Goal: Transaction & Acquisition: Purchase product/service

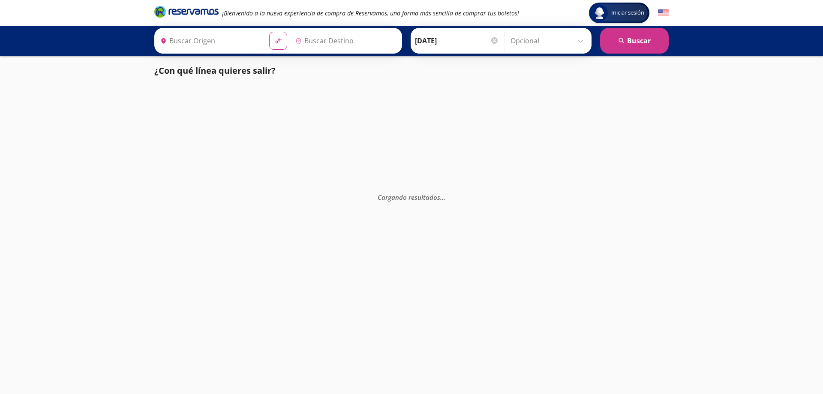
type input "San [PERSON_NAME], [GEOGRAPHIC_DATA]"
type input "[GEOGRAPHIC_DATA], [GEOGRAPHIC_DATA]"
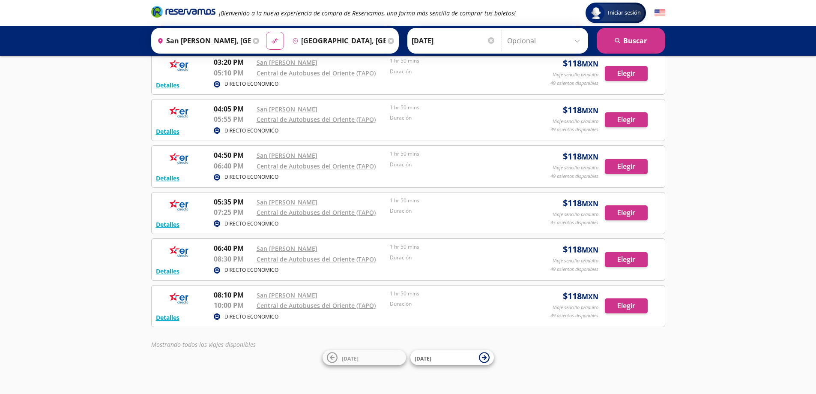
scroll to position [145, 0]
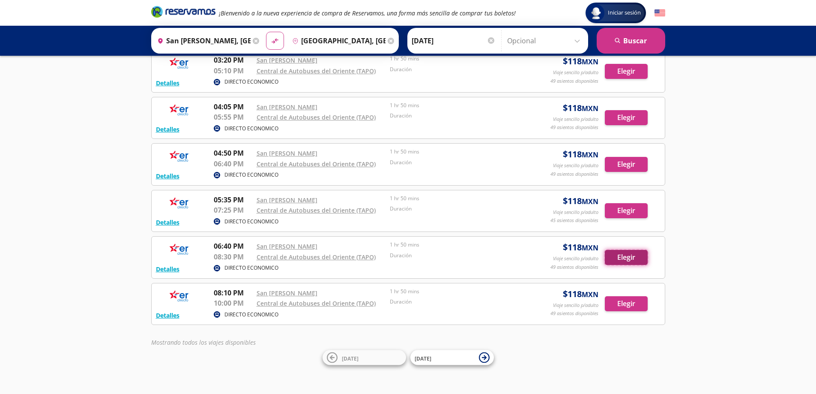
click at [619, 253] on button "Elegir" at bounding box center [626, 257] width 43 height 15
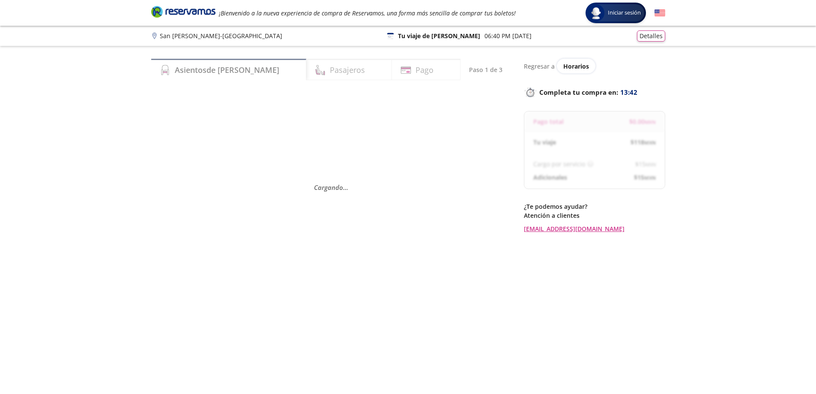
click at [170, 7] on icon "Brand Logo" at bounding box center [183, 11] width 64 height 13
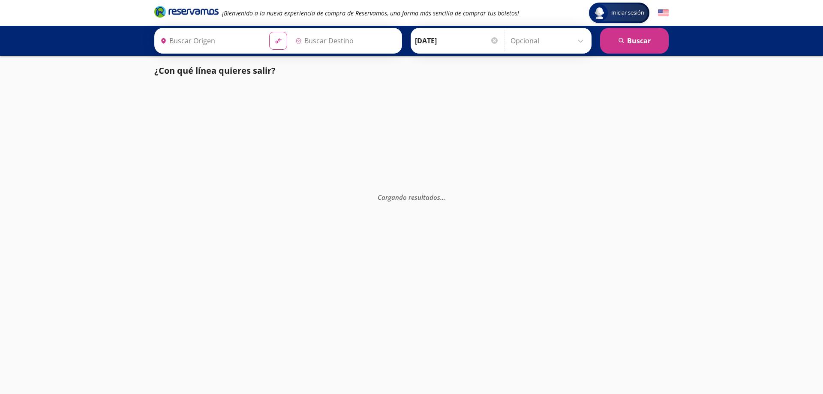
type input "[GEOGRAPHIC_DATA], [GEOGRAPHIC_DATA]"
type input "San [PERSON_NAME] Texmelucan [PERSON_NAME], [GEOGRAPHIC_DATA]"
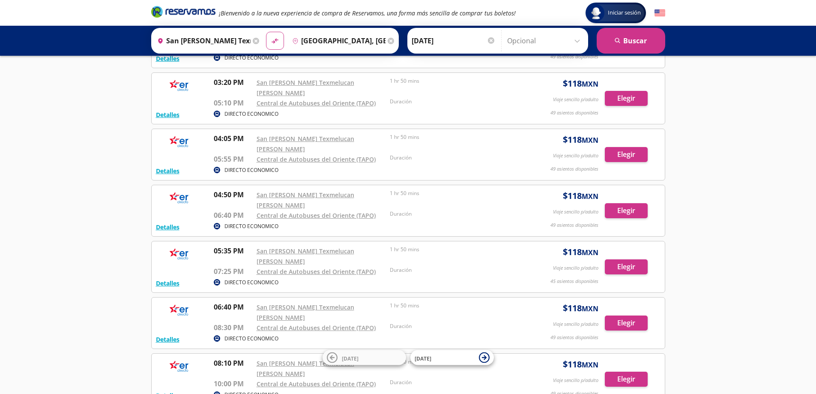
scroll to position [145, 0]
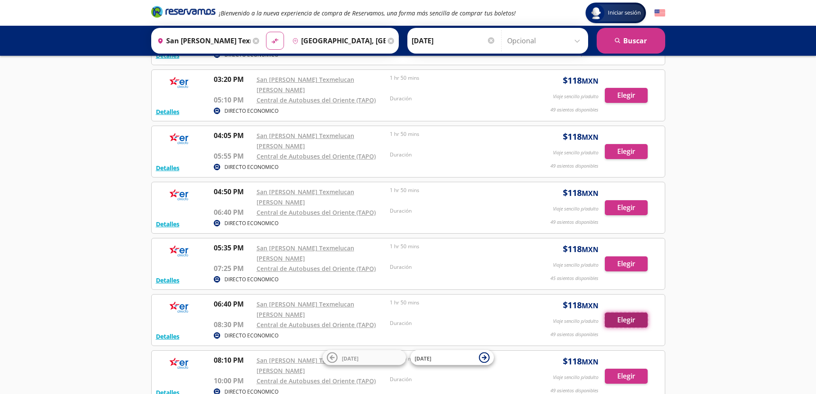
click at [619, 312] on button "Elegir" at bounding box center [626, 319] width 43 height 15
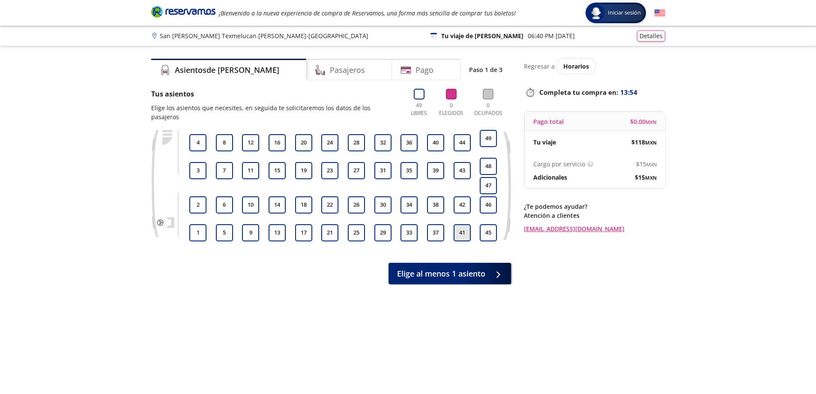
click at [464, 224] on button "41" at bounding box center [462, 232] width 17 height 17
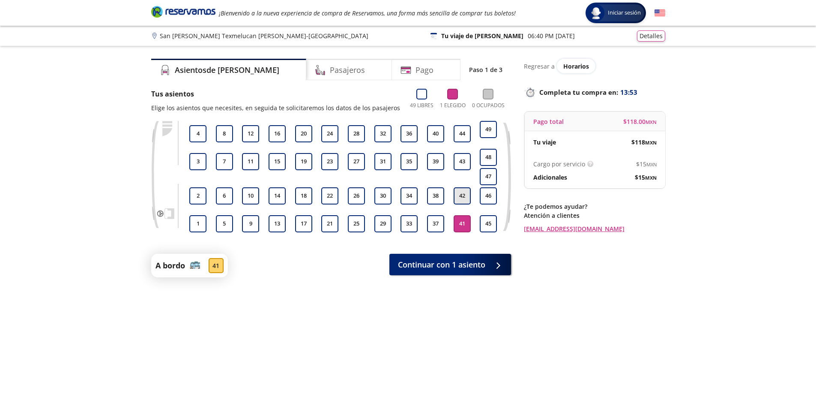
click at [463, 198] on button "42" at bounding box center [462, 195] width 17 height 17
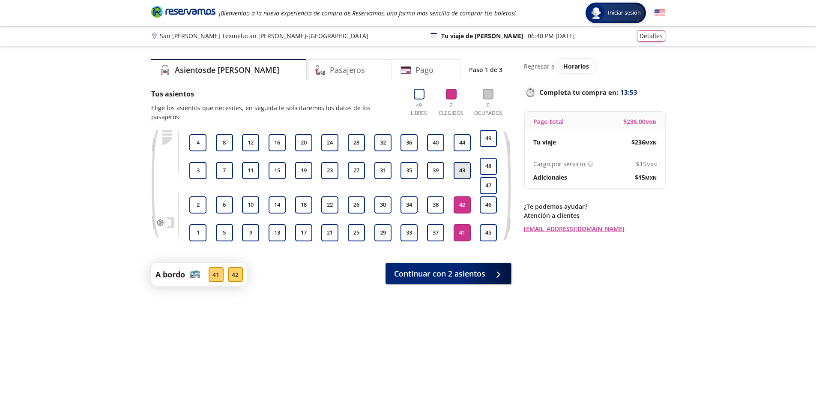
click at [460, 162] on button "43" at bounding box center [462, 170] width 17 height 17
click at [440, 261] on button "Continuar con 3 asientos" at bounding box center [449, 271] width 126 height 21
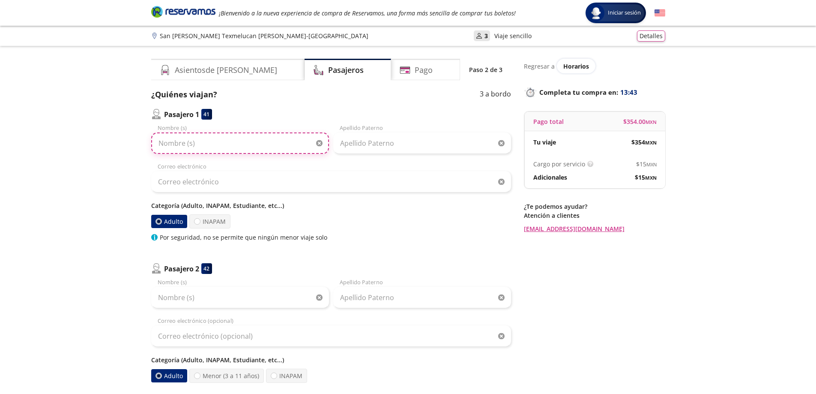
click at [230, 143] on input "Nombre (s)" at bounding box center [240, 142] width 178 height 21
type input "DAVID"
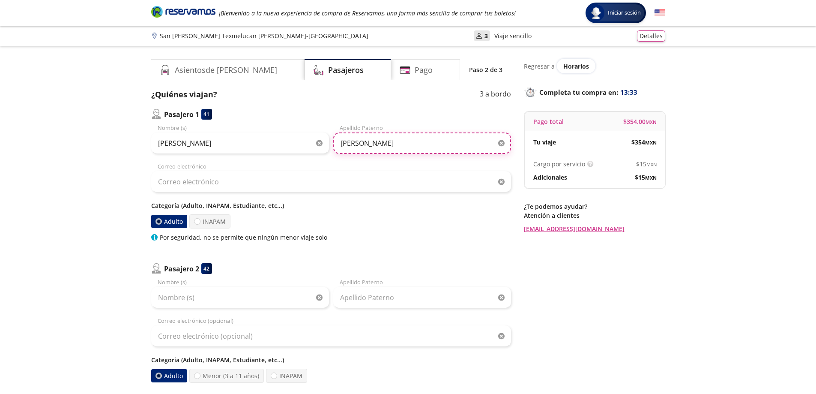
type input "MELENDEZ LOPEZ"
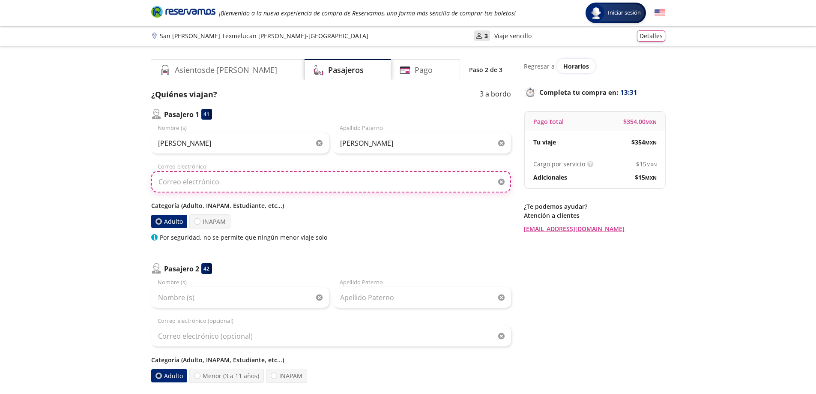
click at [234, 182] on input "Correo electrónico" at bounding box center [331, 181] width 360 height 21
type input "c"
type input "vuelosmobiliariodiemsa@gmail.com"
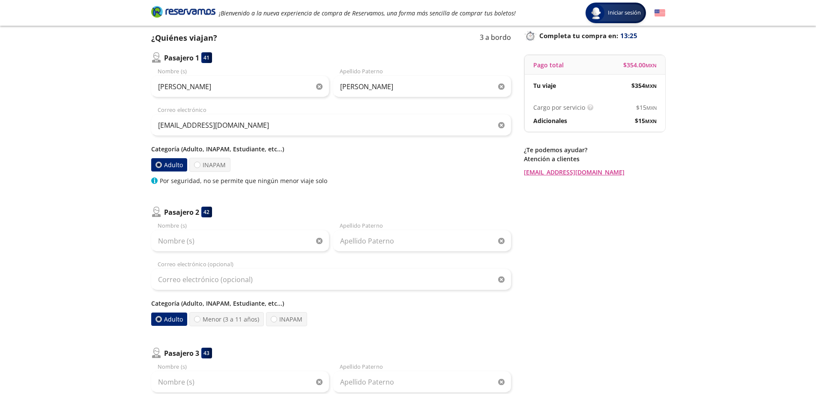
scroll to position [129, 0]
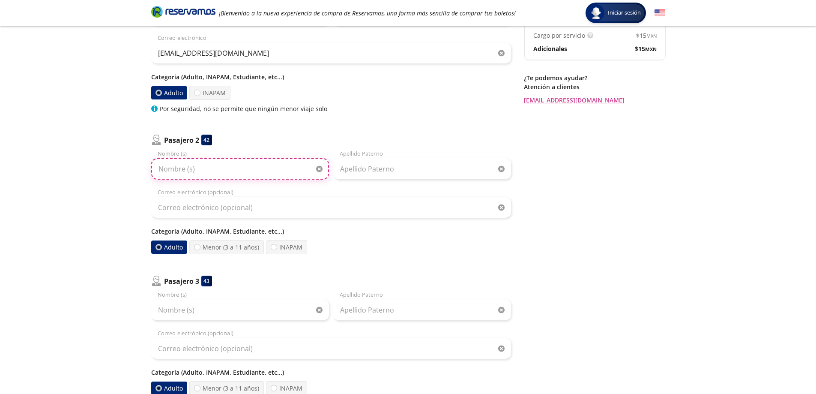
click at [222, 176] on input "Nombre (s)" at bounding box center [240, 168] width 178 height 21
type input "ASHMED"
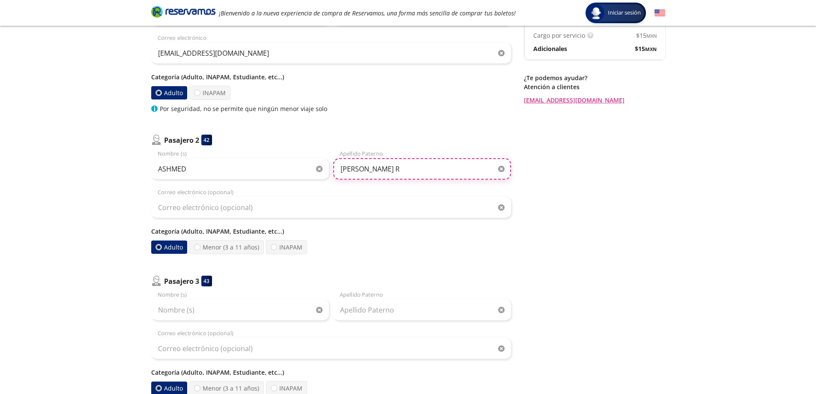
type input "MACIAS RODRIGUEZ"
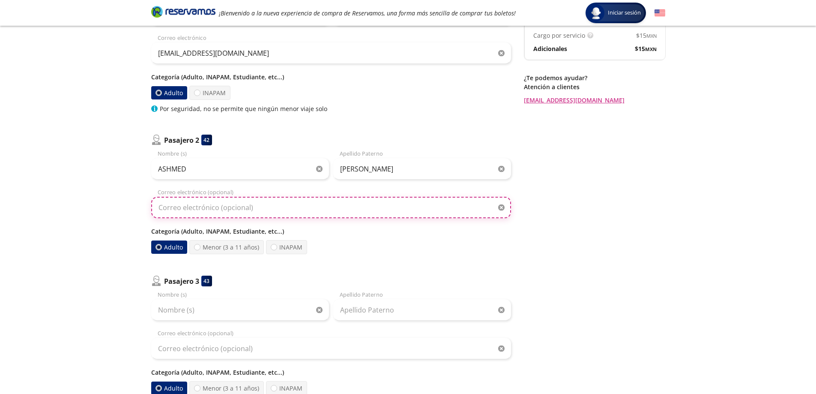
click at [229, 205] on input "Correo electrónico (opcional)" at bounding box center [331, 207] width 360 height 21
type input "vuelosmobiliariodiemsa@gmail.com"
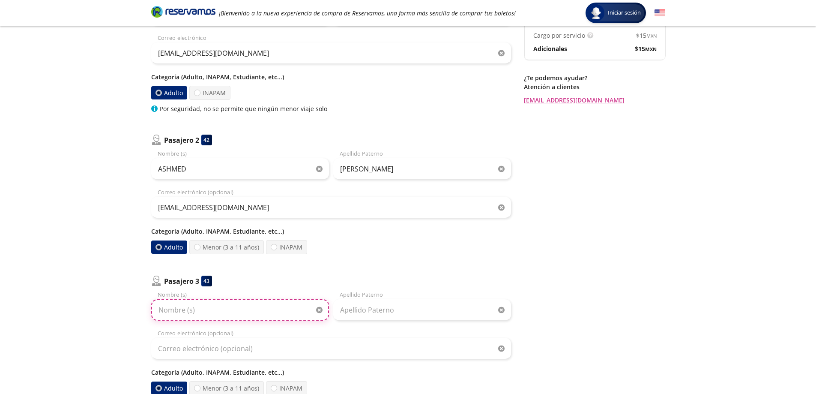
click at [252, 313] on input "Nombre (s)" at bounding box center [240, 309] width 178 height 21
type input "MARIO"
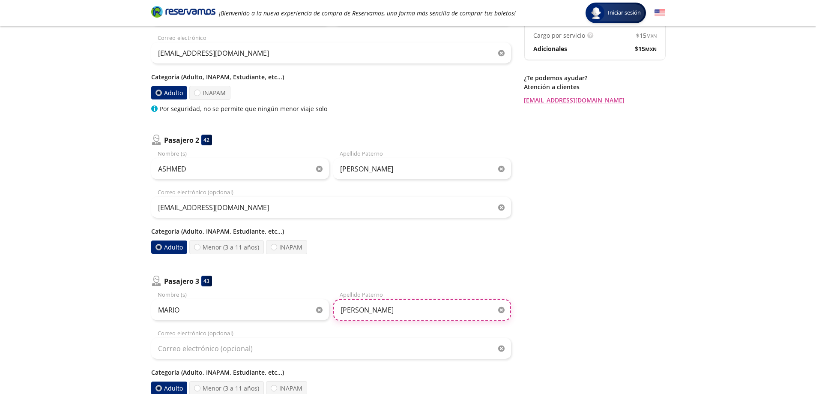
type input "SEGURA DIAZ"
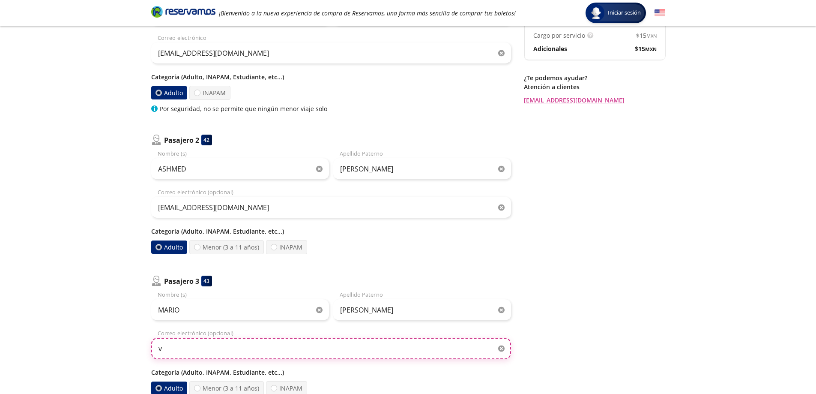
type input "vuelosmobiliariodiemsa@gmail.com"
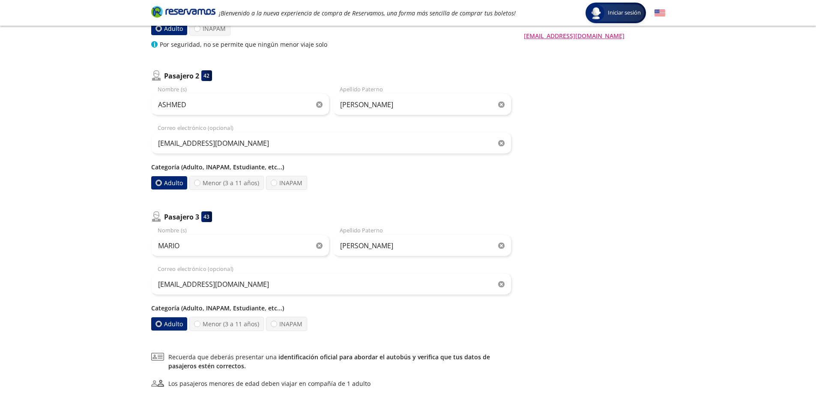
scroll to position [285, 0]
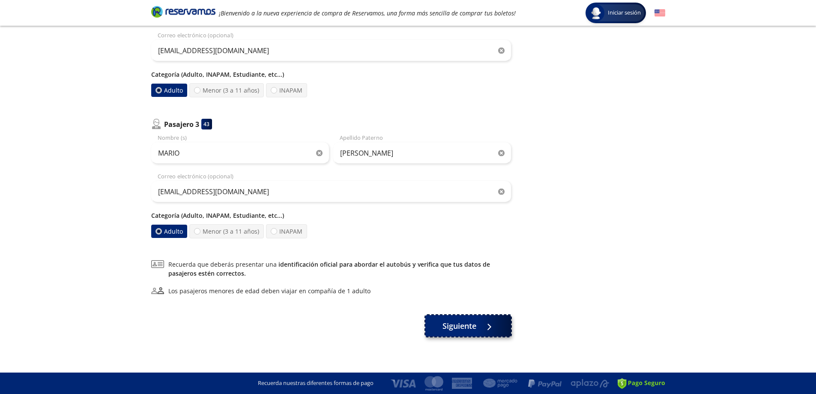
click at [479, 323] on button "Siguiente" at bounding box center [468, 325] width 86 height 21
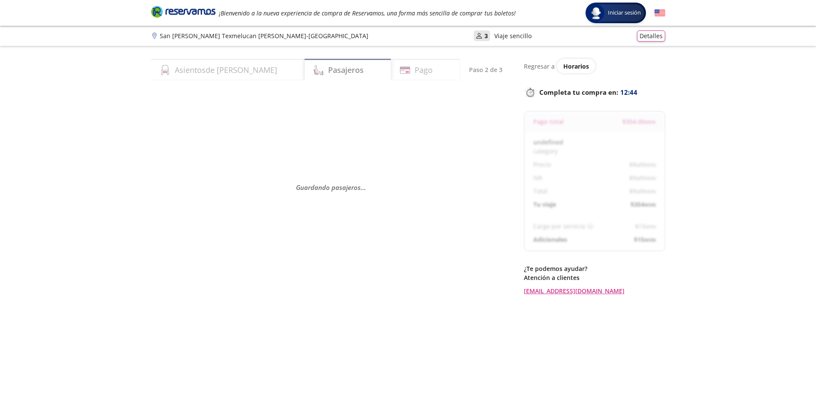
select select "MX"
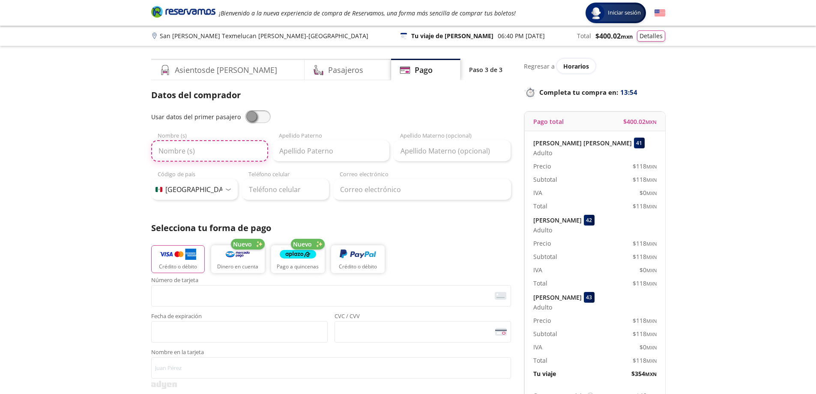
click at [243, 149] on input "Nombre (s)" at bounding box center [209, 150] width 117 height 21
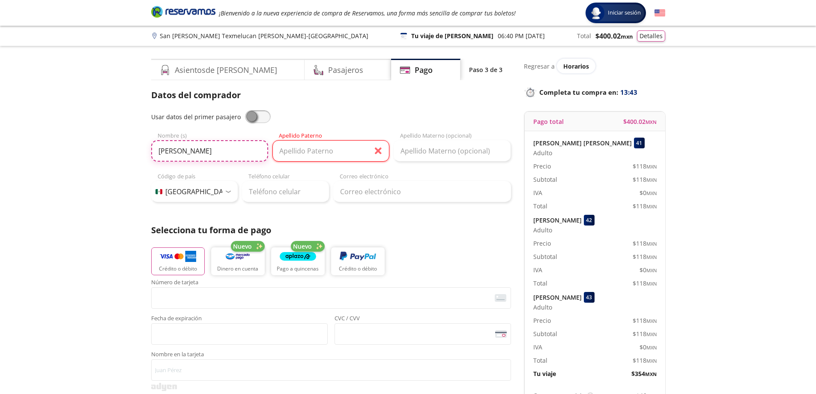
click at [237, 146] on input "FRIDA" at bounding box center [209, 150] width 117 height 21
type input "FRIDA YADIRA"
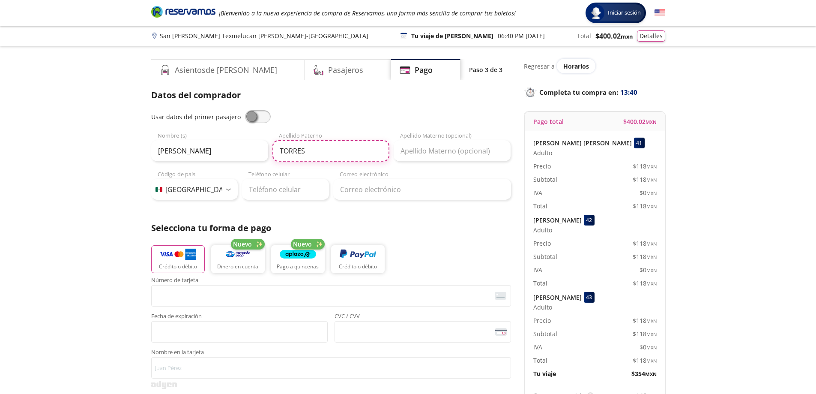
type input "TORRES"
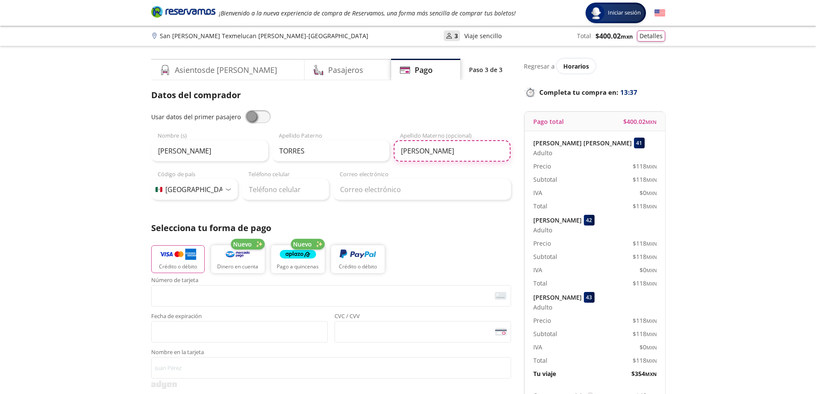
type input "RIOS"
type input "56 6245 3635"
click at [361, 189] on input "Correo electrónico" at bounding box center [422, 189] width 178 height 21
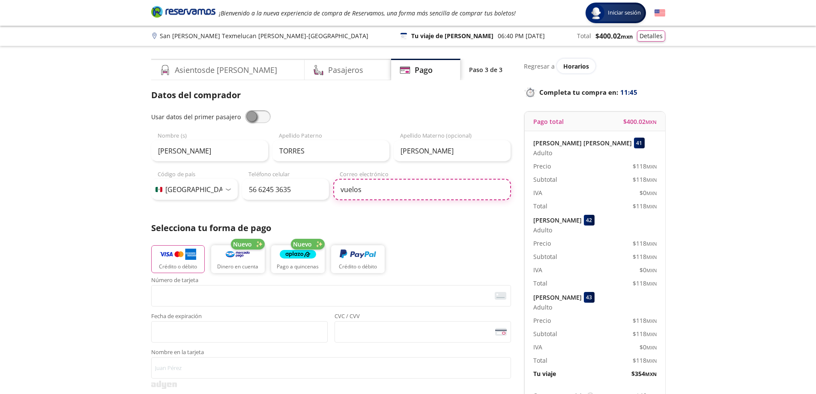
type input "vuelosmobiliariodiemsa@gmail.com"
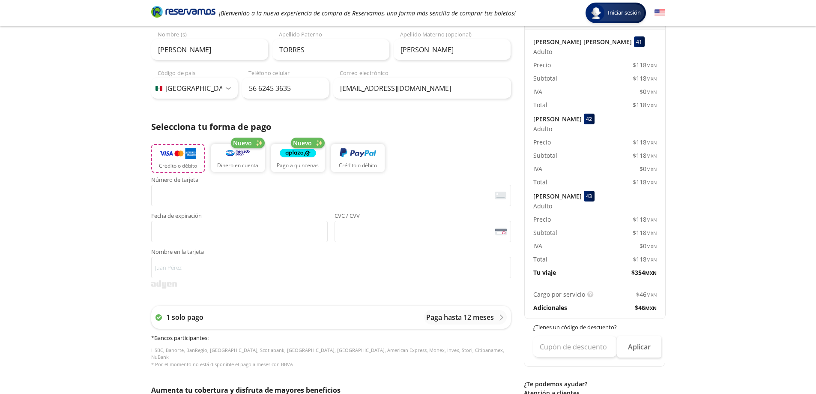
scroll to position [86, 0]
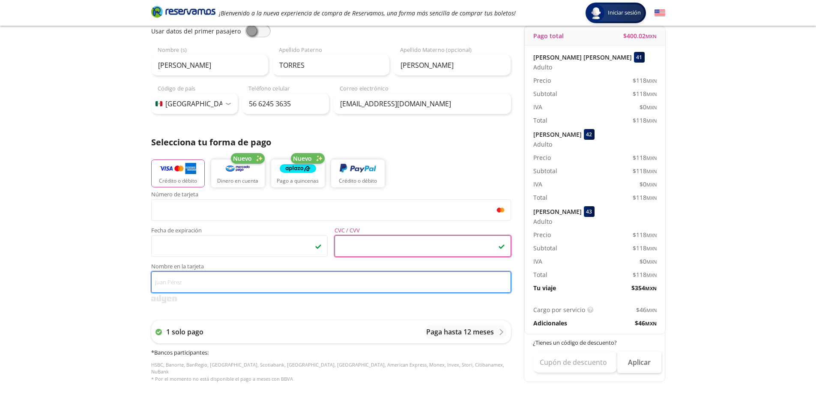
click at [288, 281] on input "Nombre en la tarjeta" at bounding box center [331, 281] width 360 height 21
type input "V"
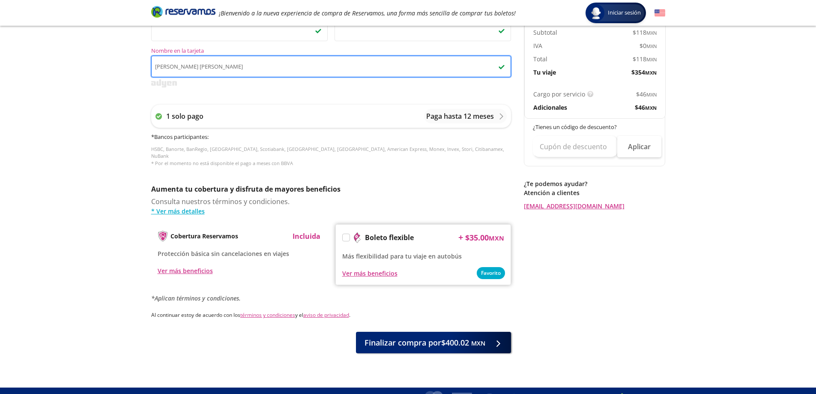
scroll to position [309, 0]
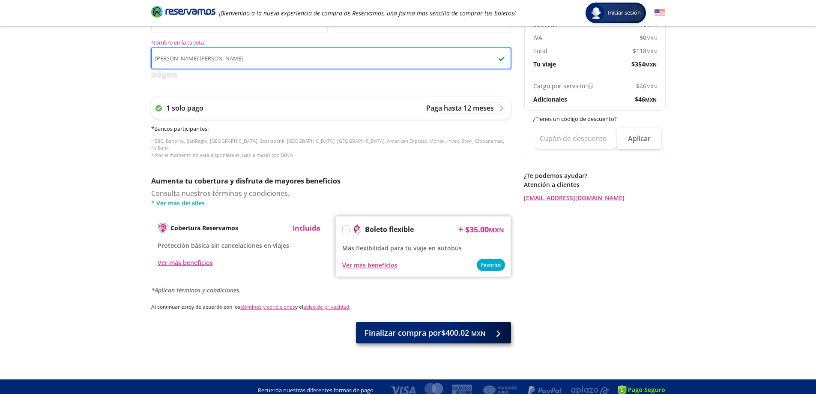
type input "FRIDA YADIRA TORRES RIOS"
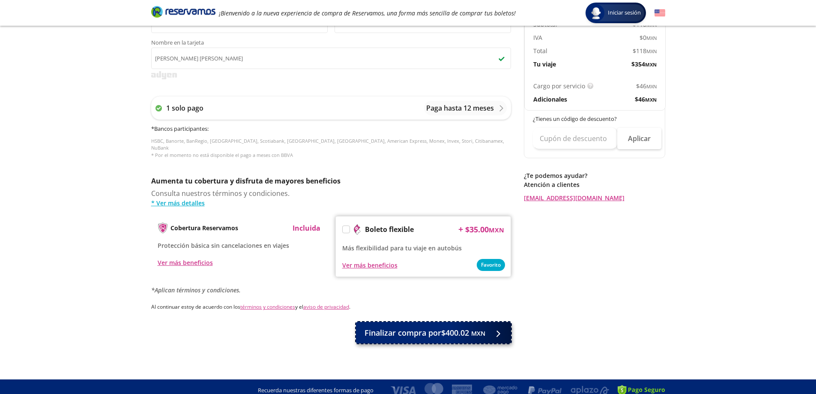
click at [450, 322] on button "Finalizar compra por $400.02 MXN" at bounding box center [433, 332] width 155 height 21
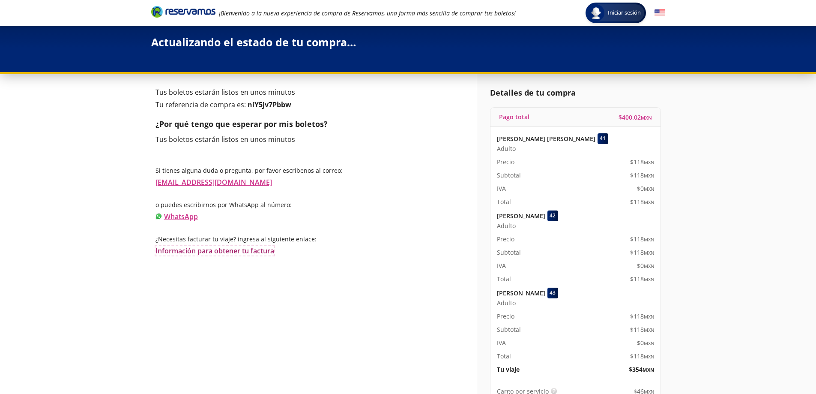
click at [244, 250] on link "Información para obtener tu factura" at bounding box center [215, 250] width 119 height 9
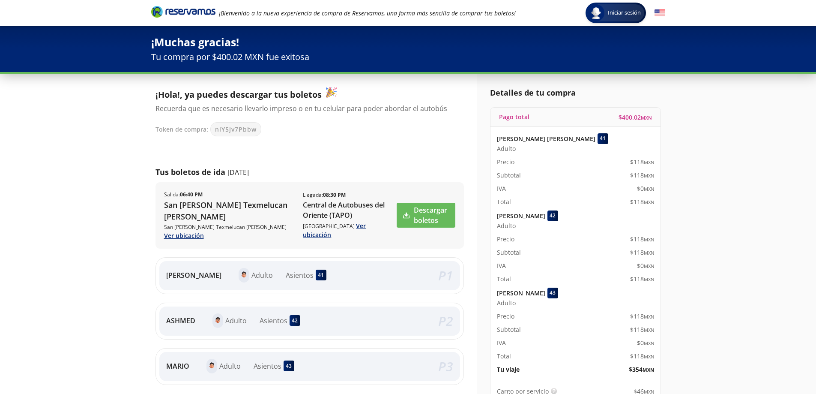
click at [231, 132] on span "niY5jv7Pbbw" at bounding box center [236, 129] width 42 height 9
copy span "niY5jv7Pbbw"
click at [410, 222] on link "Descargar boletos" at bounding box center [426, 215] width 59 height 25
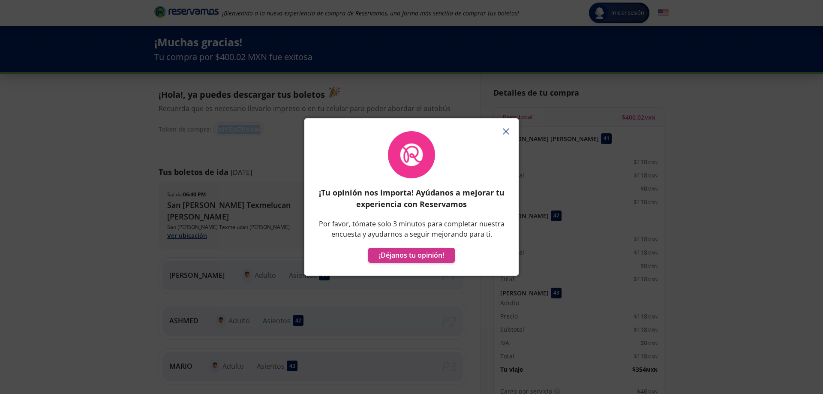
click at [507, 130] on icon "button" at bounding box center [506, 131] width 6 height 6
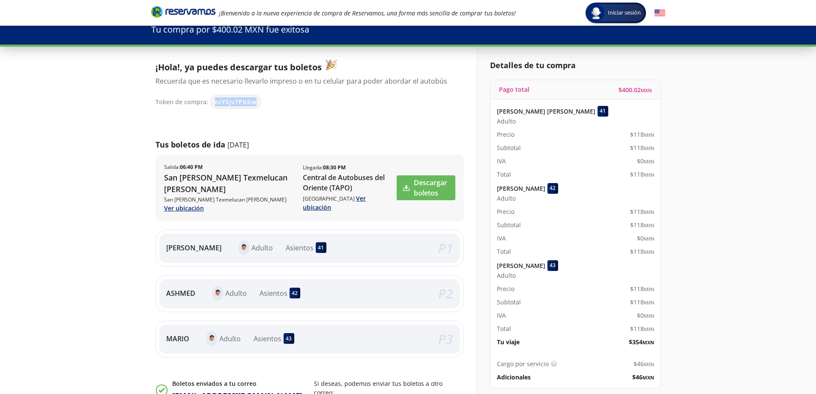
scroll to position [43, 0]
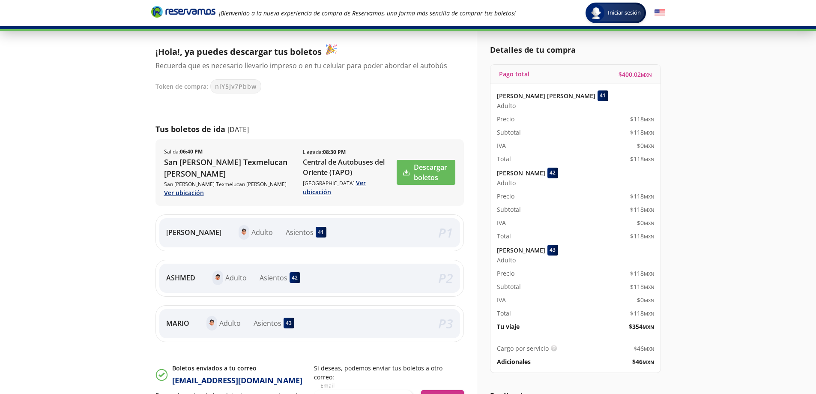
click at [84, 337] on div "Iniciar sesión Iniciar sesión ¡Bienvenido a la nueva experiencia de compra de R…" at bounding box center [408, 246] width 816 height 578
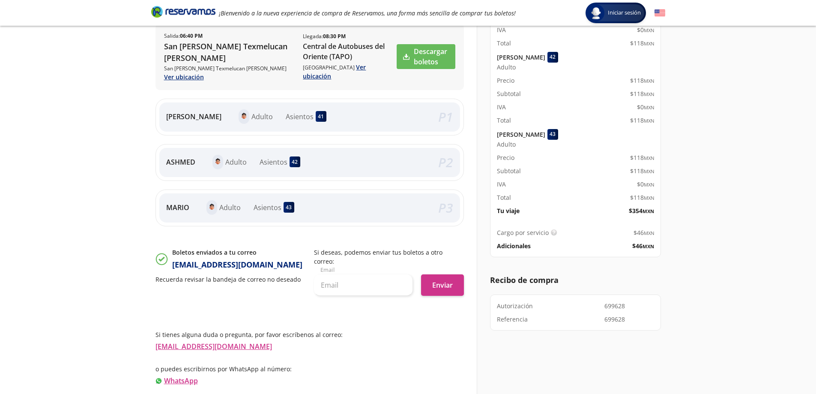
scroll to position [186, 0]
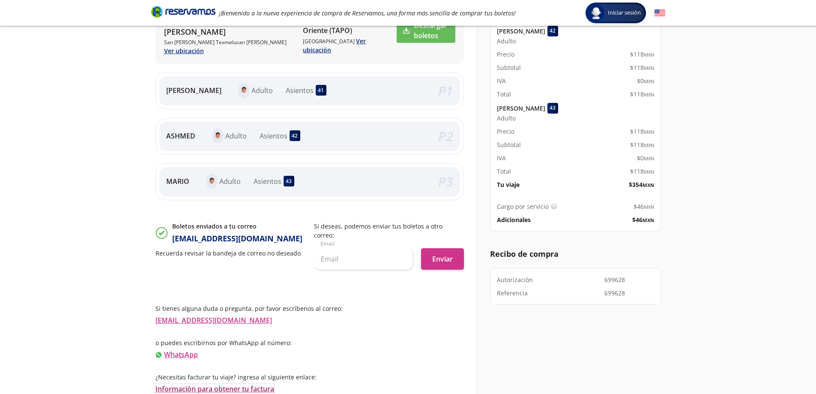
click at [231, 389] on link "Información para obtener tu factura" at bounding box center [215, 388] width 119 height 9
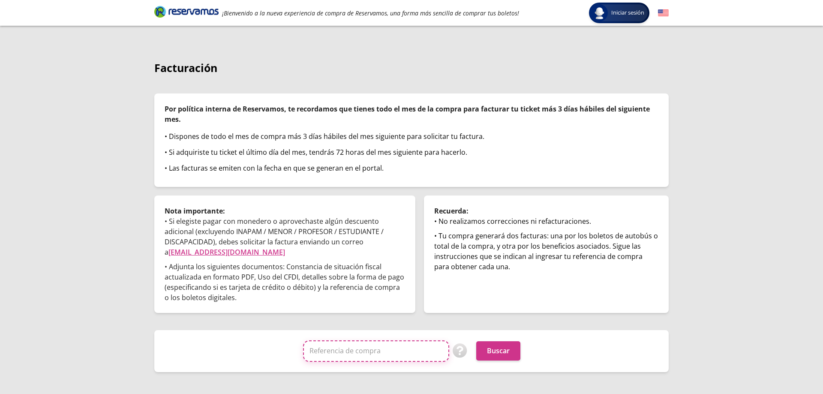
click at [331, 349] on input "Referencia de compra" at bounding box center [376, 350] width 146 height 21
paste input "niY5jv7Pbbw"
type input "niY5jv7Pbbw"
click at [482, 350] on button "Buscar" at bounding box center [498, 350] width 44 height 19
click at [458, 64] on p "Facturación" at bounding box center [411, 68] width 514 height 16
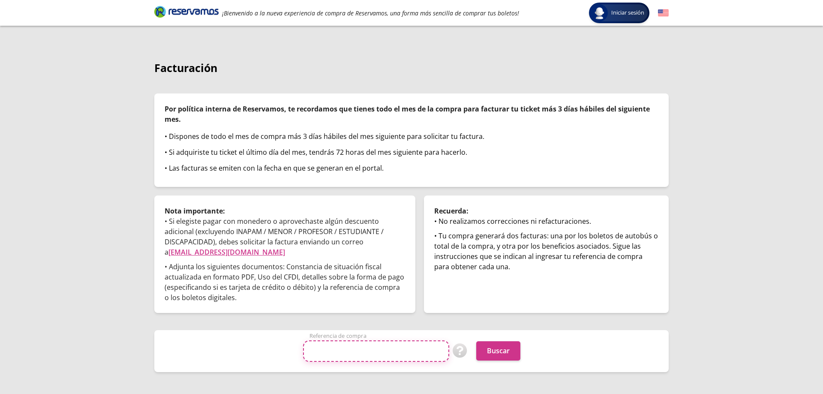
paste input "niY5jv7Pbbw"
type input "niY5jv7Pbbw"
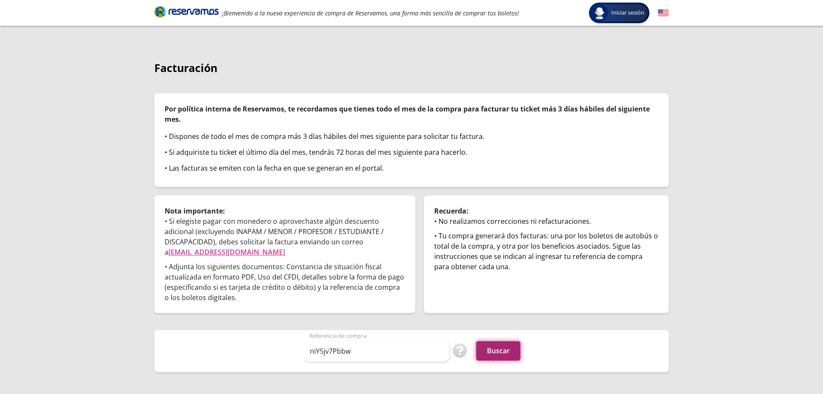
click at [517, 359] on button "Buscar" at bounding box center [498, 350] width 44 height 19
